Goal: Task Accomplishment & Management: Manage account settings

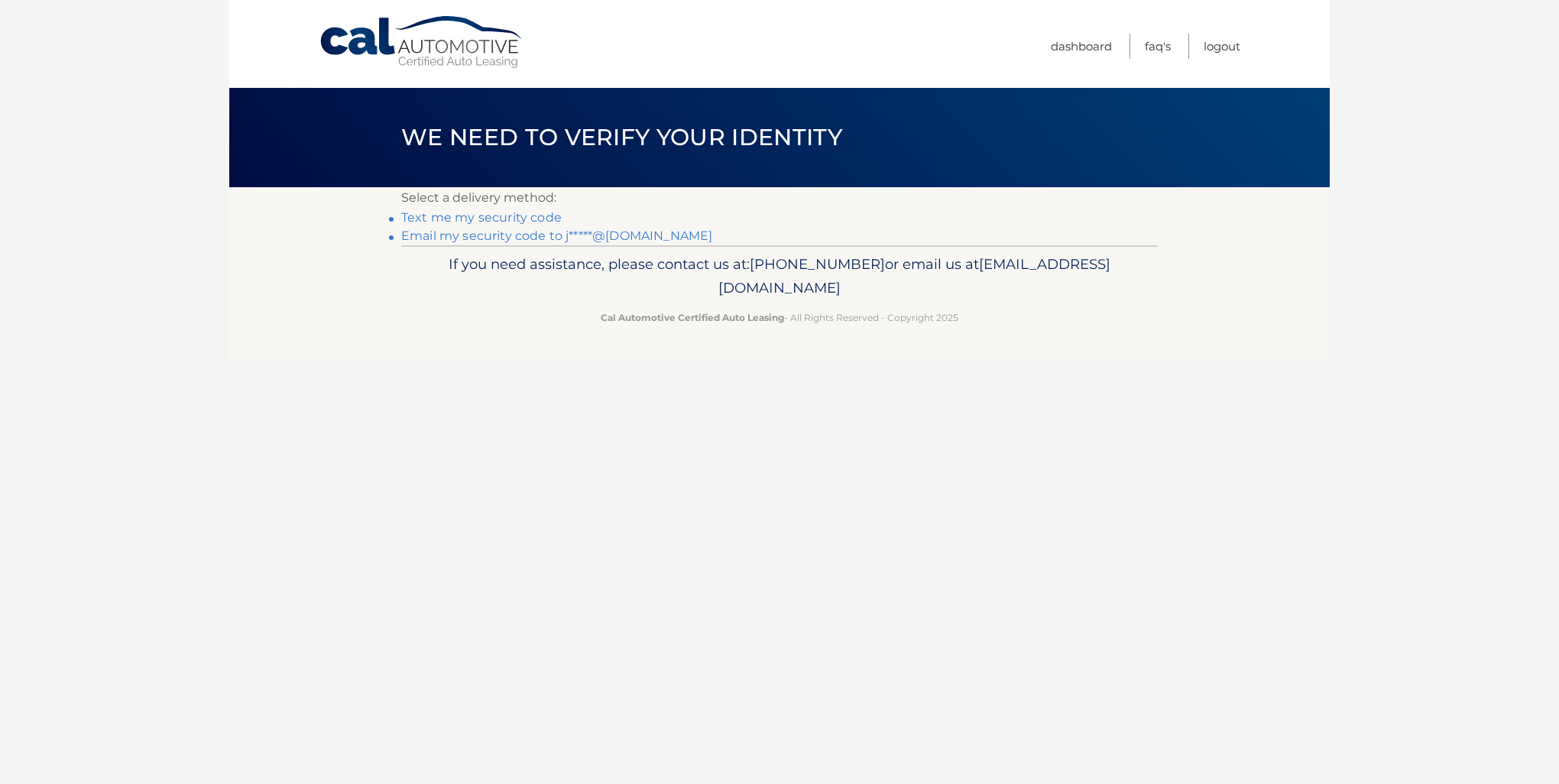
click at [481, 219] on link "Text me my security code" at bounding box center [481, 217] width 160 height 15
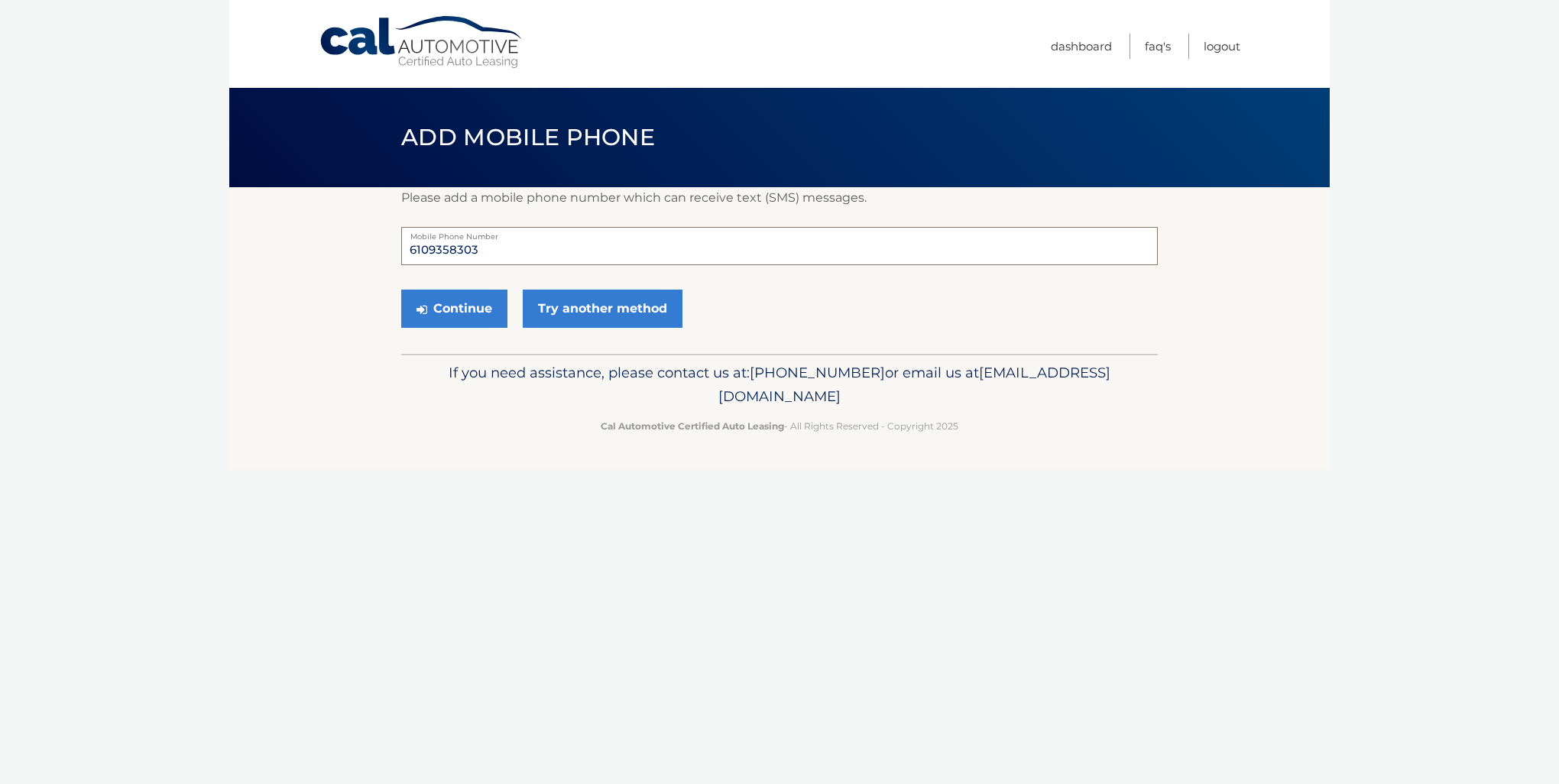
drag, startPoint x: 490, startPoint y: 249, endPoint x: 397, endPoint y: 254, distance: 93.1
click at [397, 254] on section "Please add a mobile phone number which can receive text (SMS) messages. 6109358…" at bounding box center [780, 270] width 1100 height 167
type input "6104570745"
click at [464, 309] on button "Continue" at bounding box center [455, 309] width 106 height 38
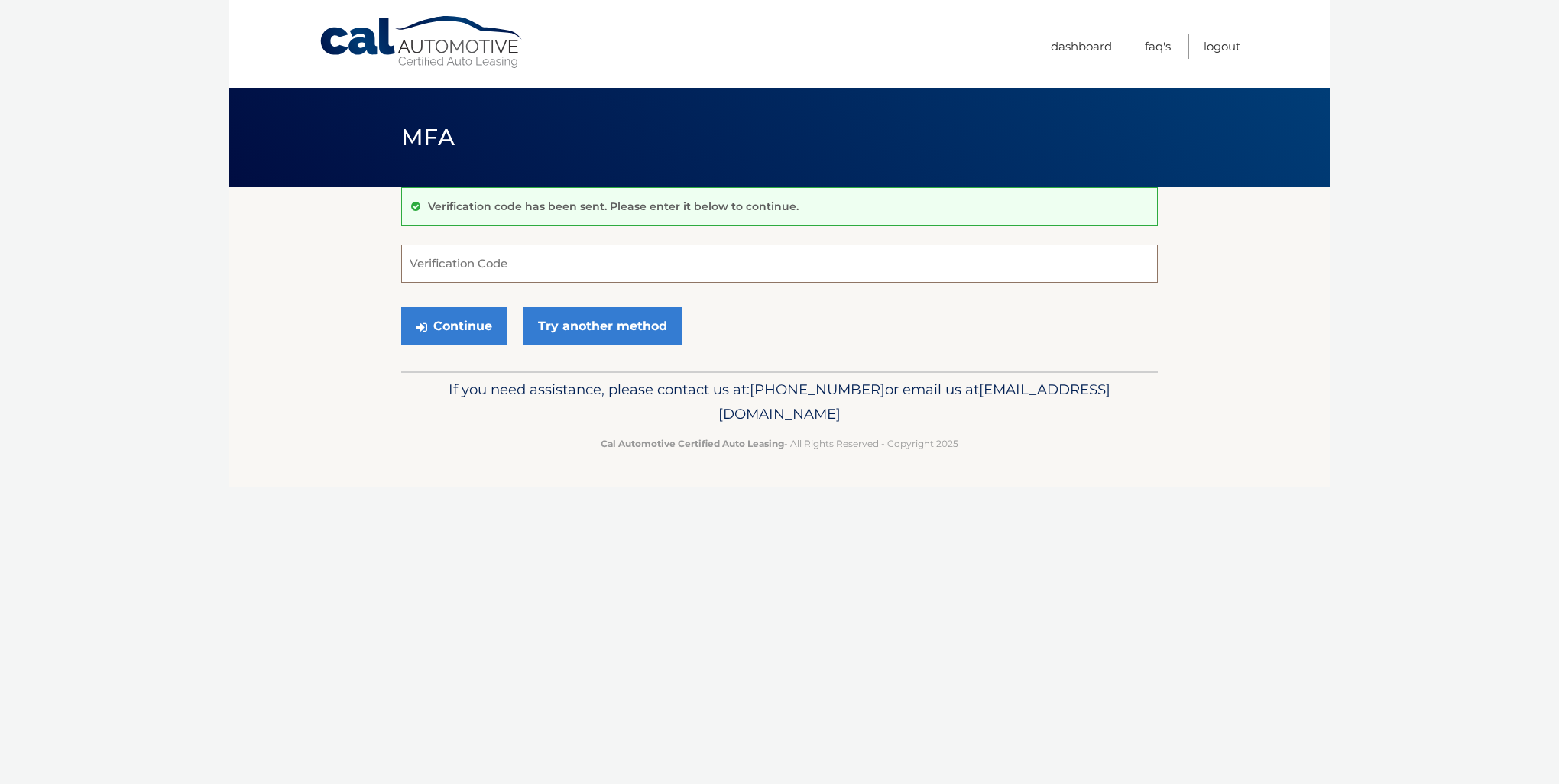
click at [438, 265] on input "Verification Code" at bounding box center [780, 263] width 757 height 38
type input "060585"
click at [477, 332] on button "Continue" at bounding box center [455, 326] width 106 height 38
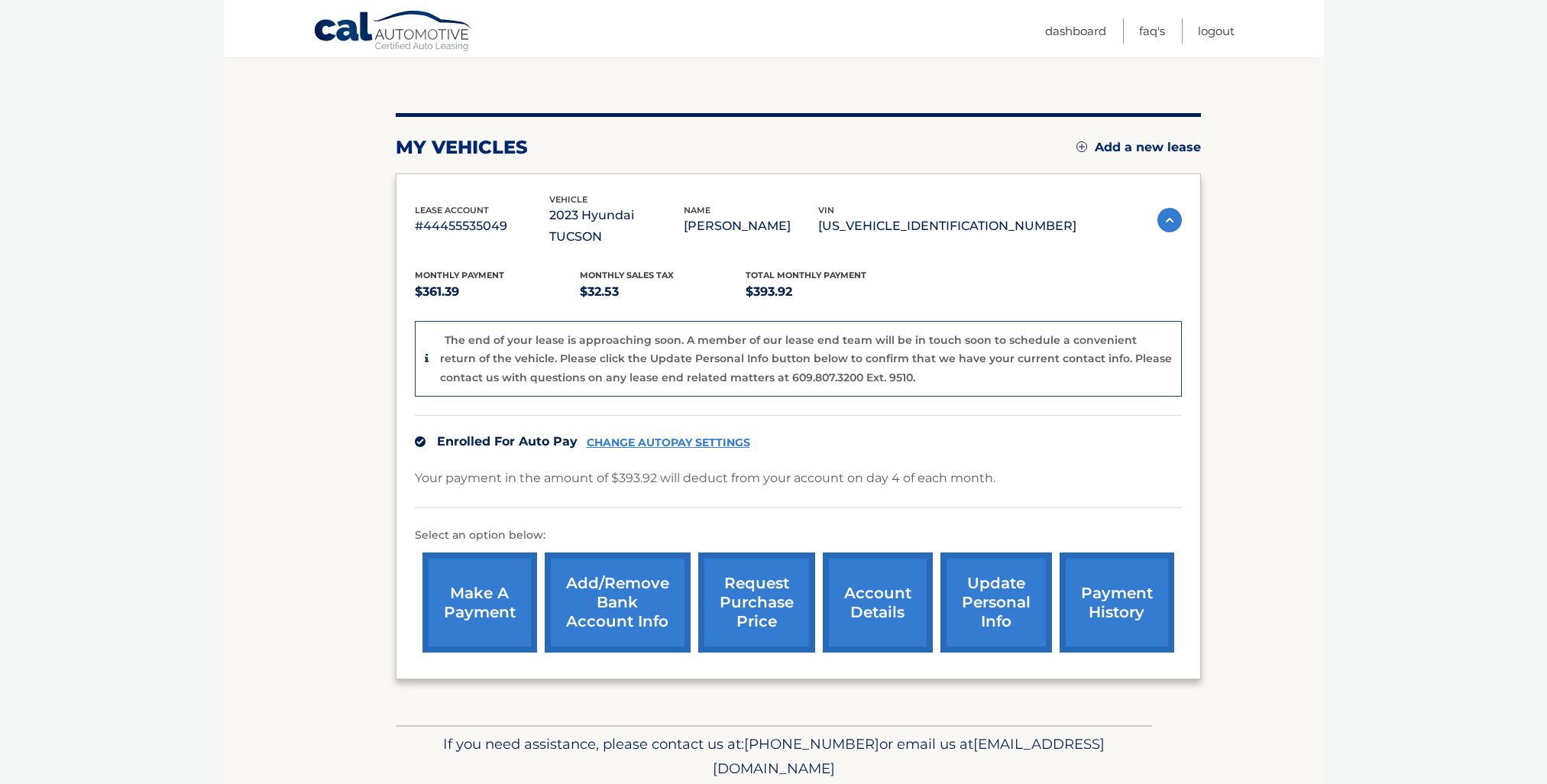
scroll to position [179, 0]
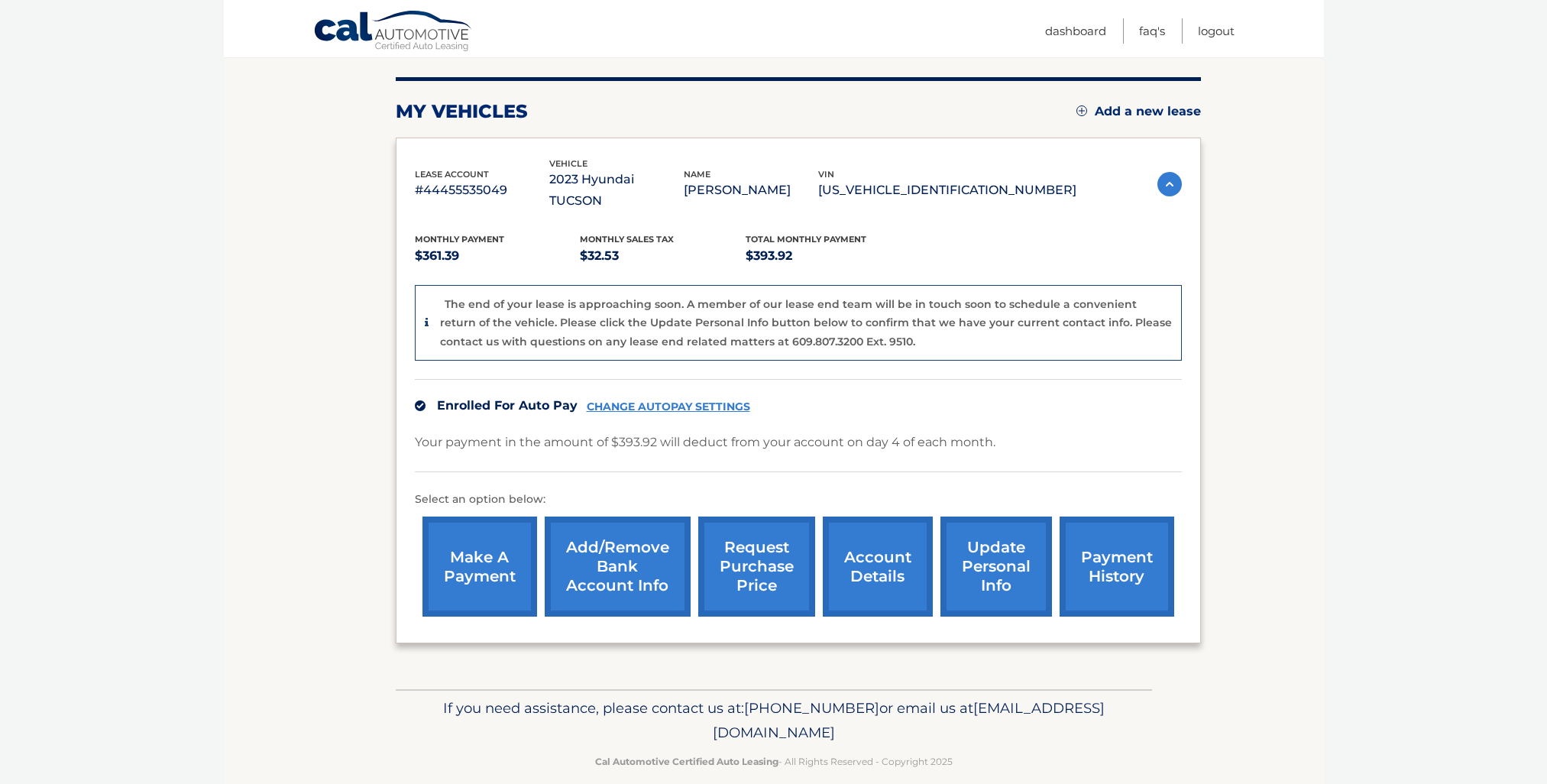
click at [1000, 553] on link "update personal info" at bounding box center [996, 566] width 112 height 100
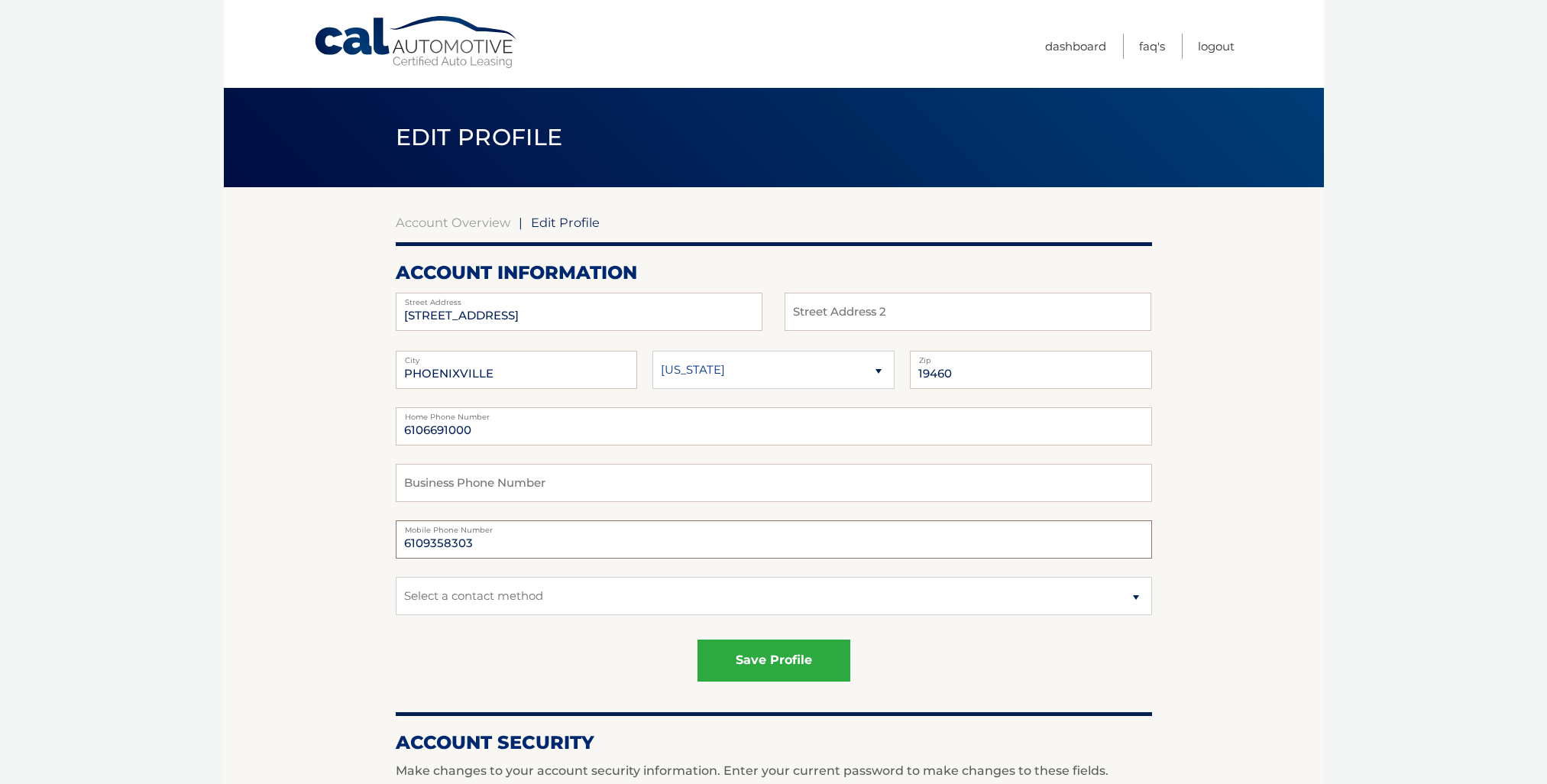
drag, startPoint x: 475, startPoint y: 545, endPoint x: 389, endPoint y: 538, distance: 86.3
click at [389, 538] on section "Account Overview | Edit Profile account information 55 ROBARTS DR Street Addres…" at bounding box center [774, 777] width 1100 height 1179
type input "6104570745"
drag, startPoint x: 475, startPoint y: 437, endPoint x: 295, endPoint y: 415, distance: 181.3
click at [295, 415] on section "Account Overview | Edit Profile account information 55 ROBARTS DR Street Addres…" at bounding box center [774, 777] width 1100 height 1179
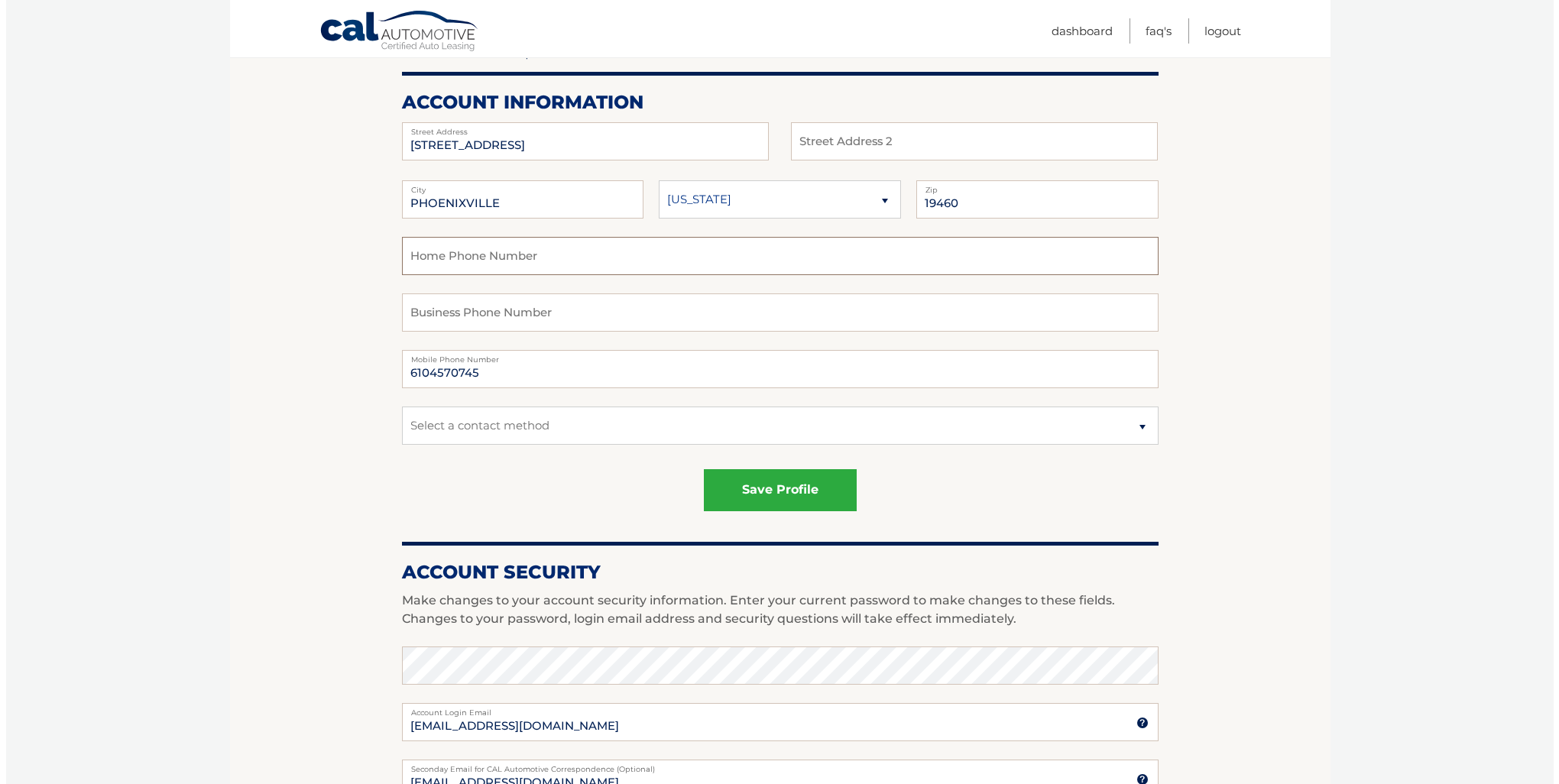
scroll to position [153, 0]
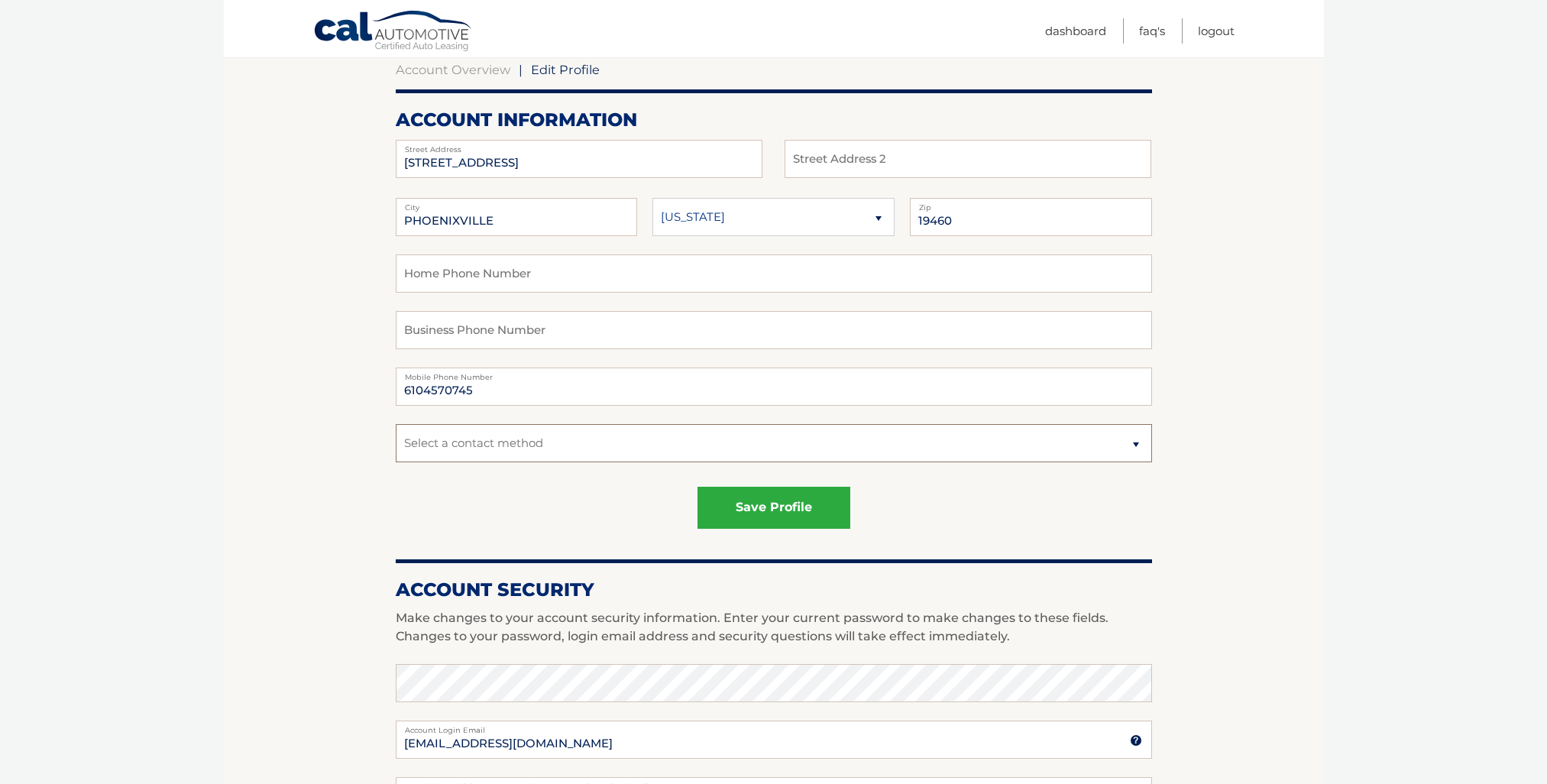
click at [1131, 448] on select "Select a contact method Mobile Home" at bounding box center [774, 443] width 756 height 38
select select "1"
click at [396, 424] on select "Select a contact method Mobile Home" at bounding box center [774, 443] width 756 height 38
click at [425, 501] on div "save profile" at bounding box center [774, 508] width 756 height 42
click at [776, 506] on button "save profile" at bounding box center [774, 508] width 153 height 42
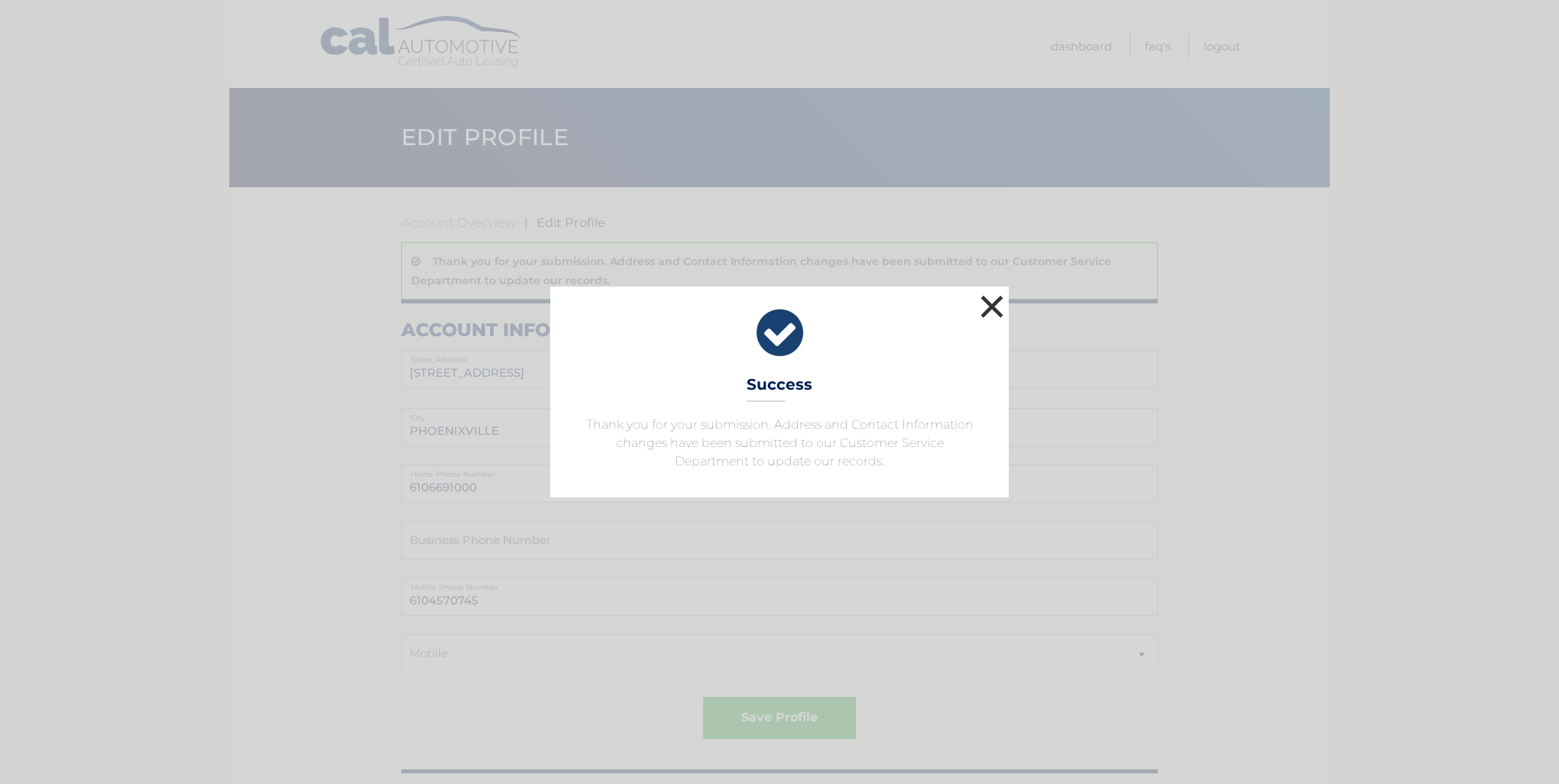
click at [991, 311] on button "×" at bounding box center [992, 307] width 31 height 31
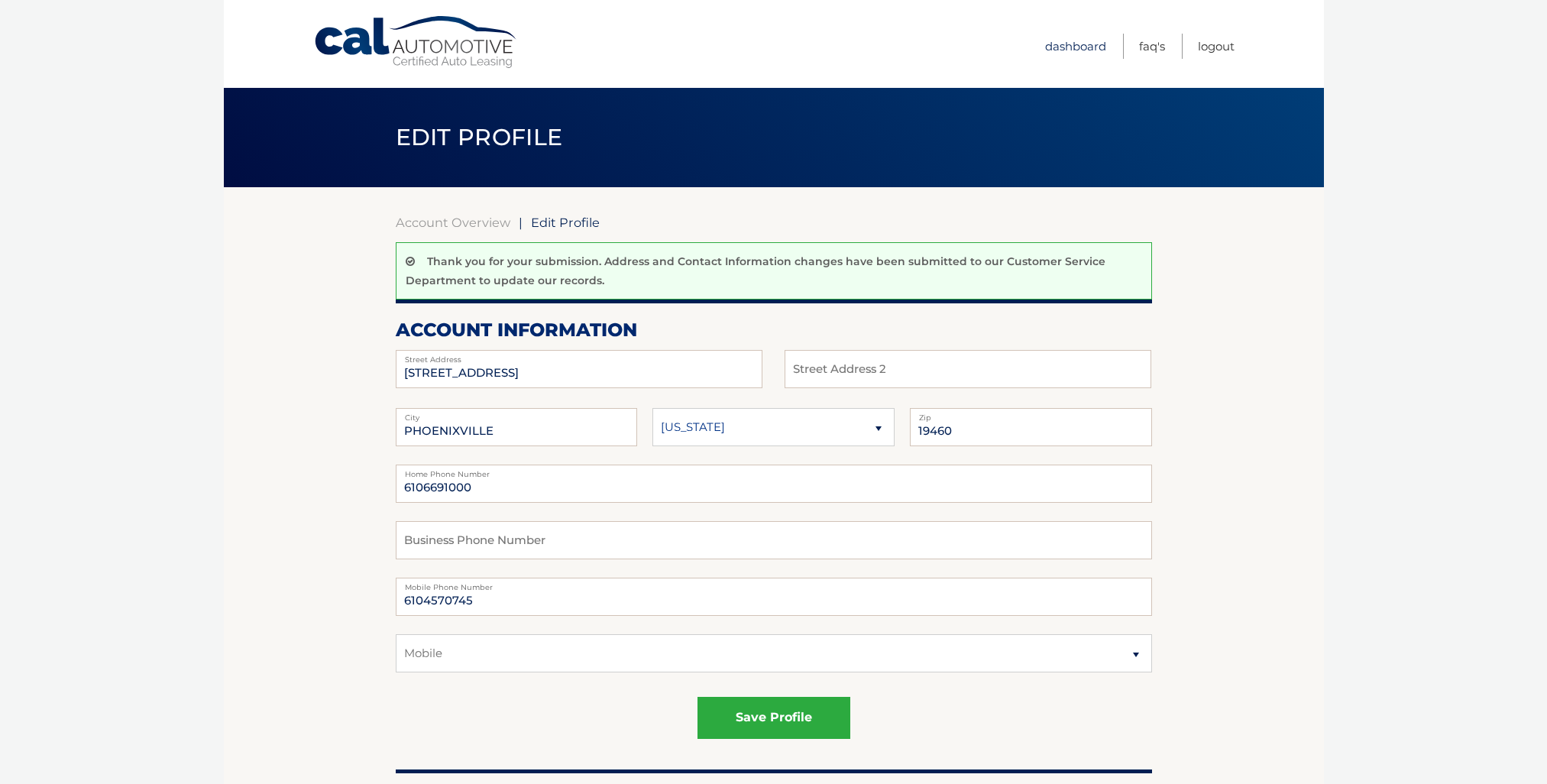
click at [1065, 46] on link "Dashboard" at bounding box center [1076, 46] width 61 height 25
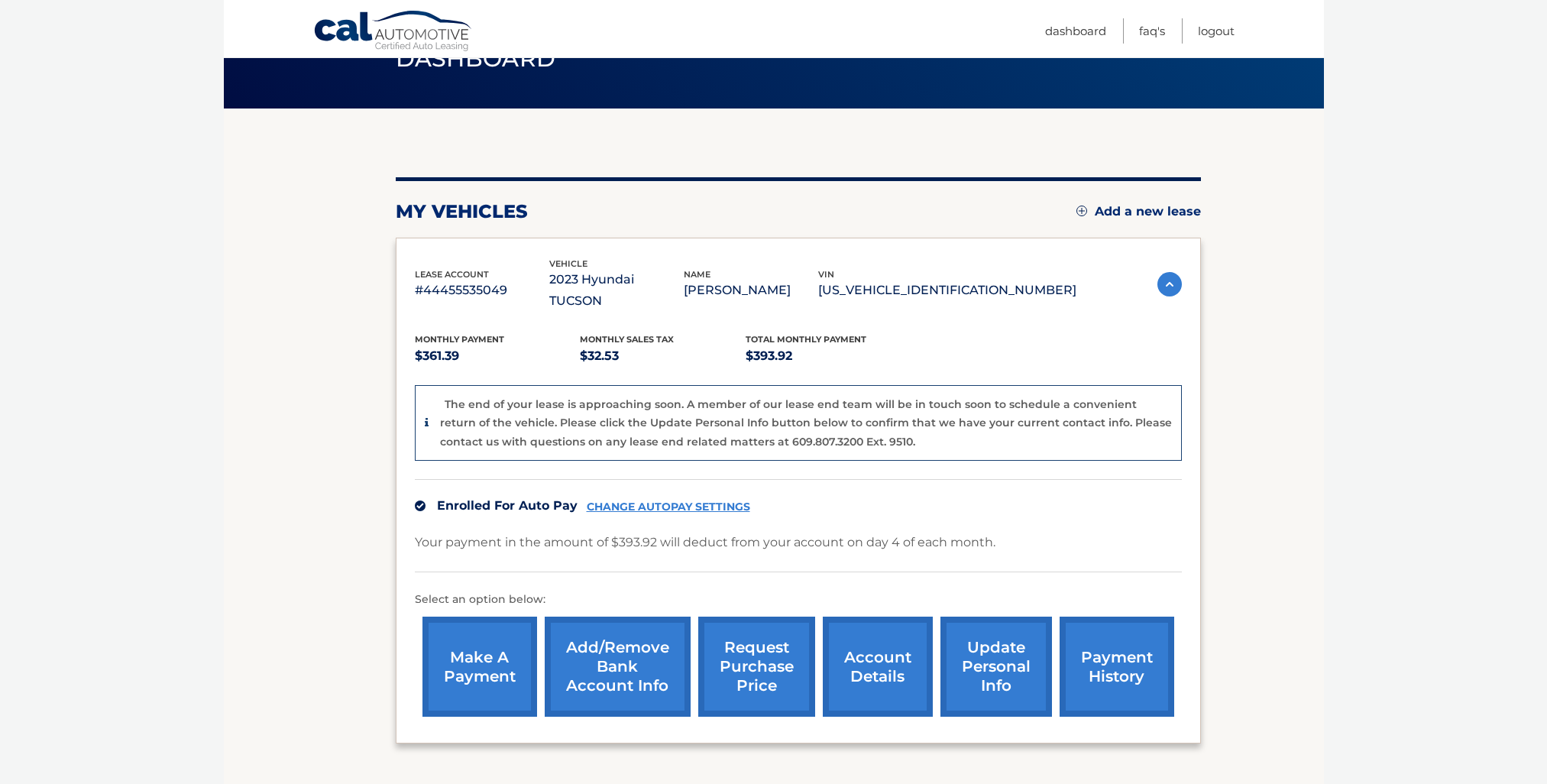
scroll to position [179, 0]
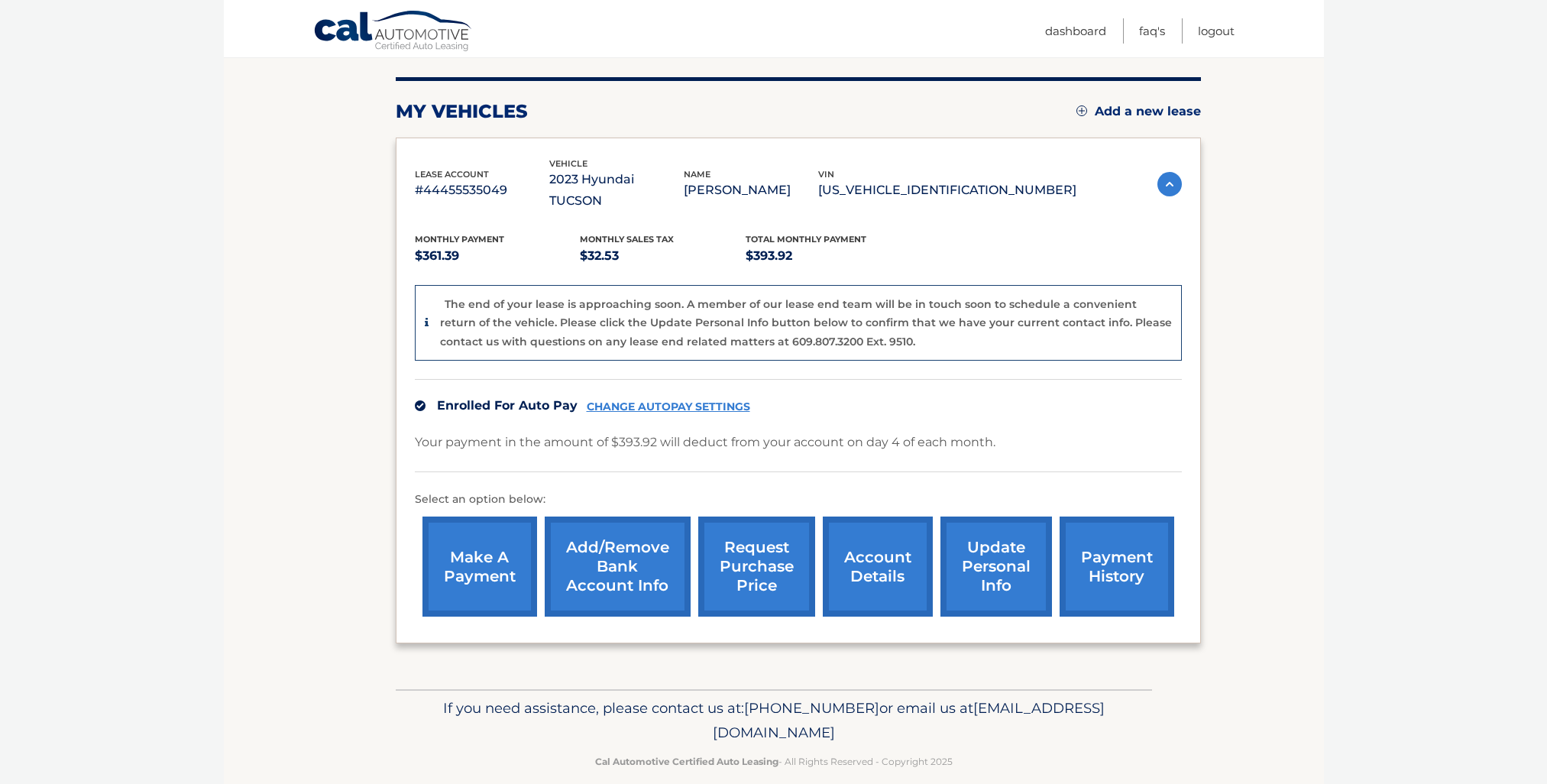
click at [752, 551] on link "request purchase price" at bounding box center [757, 566] width 117 height 100
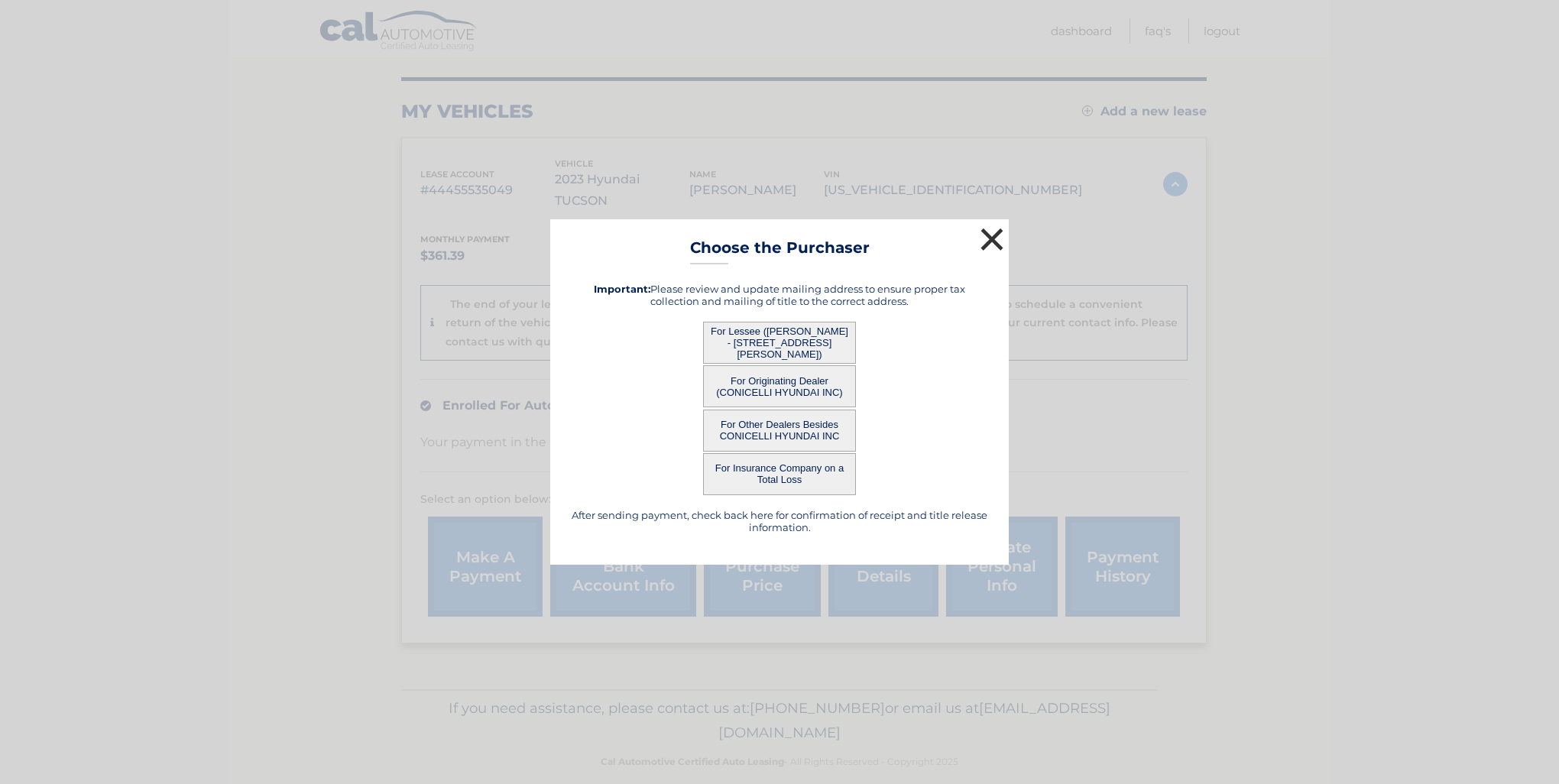
click at [986, 244] on button "×" at bounding box center [992, 239] width 31 height 31
